Goal: Information Seeking & Learning: Learn about a topic

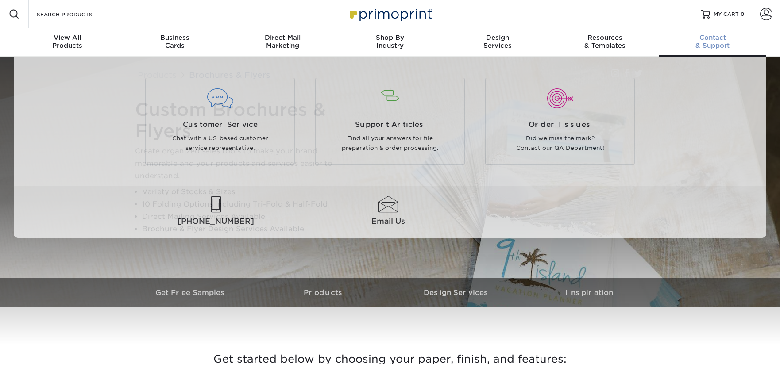
click at [714, 43] on div "Contact & Support" at bounding box center [713, 42] width 108 height 16
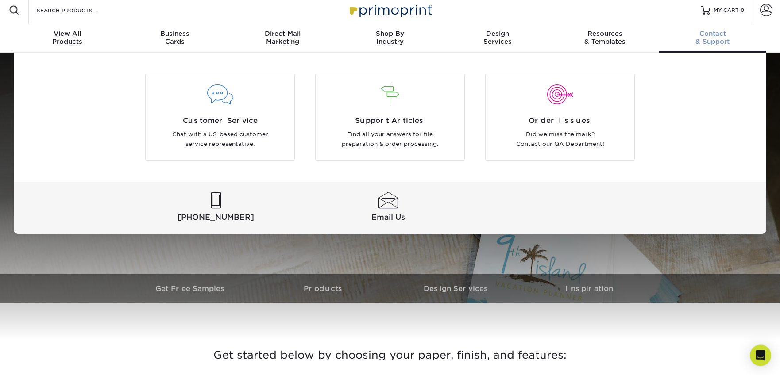
scroll to position [7, 0]
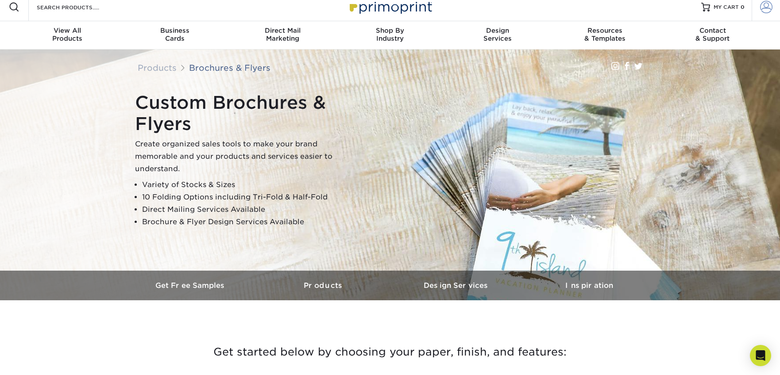
click at [763, 7] on span at bounding box center [766, 7] width 12 height 12
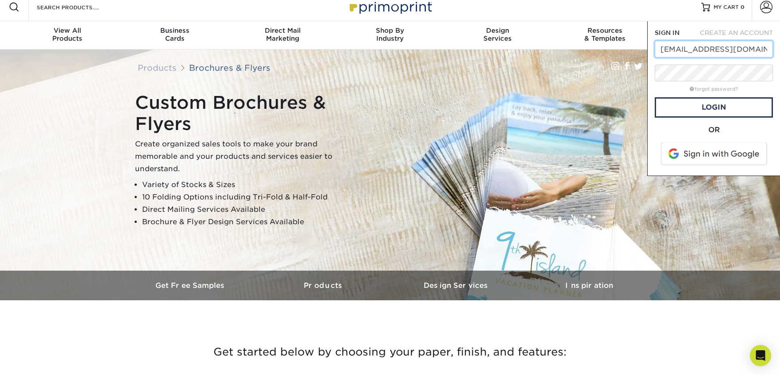
type input "dpowers@foln.org"
click at [631, 80] on div "Custom Brochures & Flyers Create organized sales tools to make your brand memor…" at bounding box center [389, 160] width 531 height 221
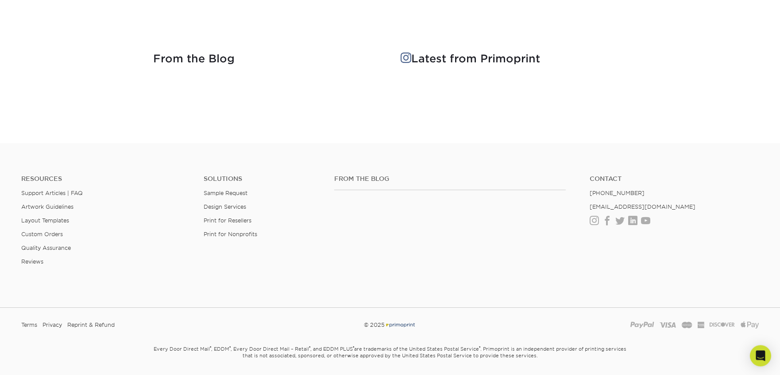
scroll to position [1140, 0]
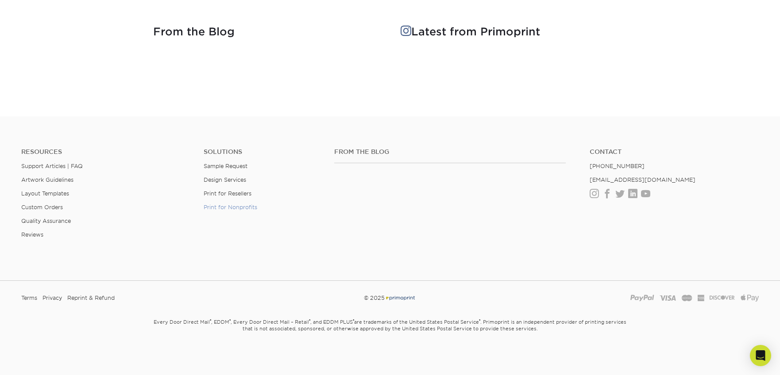
click at [219, 209] on link "Print for Nonprofits" at bounding box center [231, 207] width 54 height 7
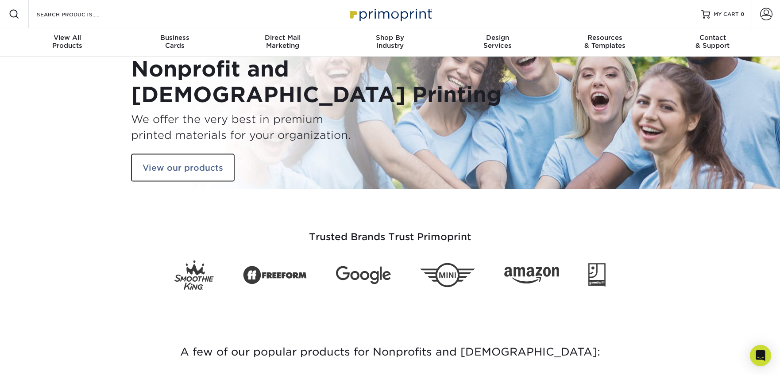
click at [146, 255] on div "Trusted Brands Trust Primoprint" at bounding box center [389, 245] width 531 height 91
